Goal: Information Seeking & Learning: Check status

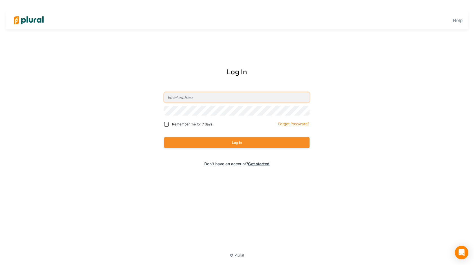
click at [245, 99] on input "email" at bounding box center [236, 97] width 145 height 10
type input "[EMAIL_ADDRESS][DOMAIN_NAME]"
click at [164, 137] on button "Log In" at bounding box center [236, 142] width 145 height 11
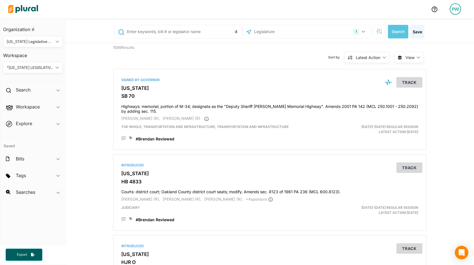
click at [207, 34] on input "text" at bounding box center [183, 31] width 114 height 11
type input "4755"
